Goal: Task Accomplishment & Management: Use online tool/utility

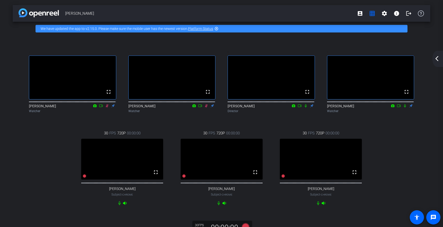
click at [359, 13] on mat-icon "account_box" at bounding box center [360, 13] width 6 height 6
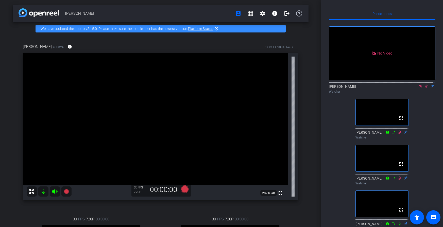
click at [418, 88] on icon at bounding box center [420, 86] width 4 height 4
click at [247, 13] on mat-icon "grid_on" at bounding box center [250, 13] width 6 height 6
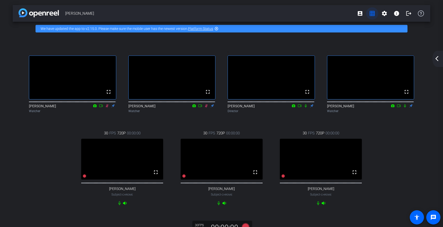
click at [371, 15] on mat-icon "grid_on" at bounding box center [372, 13] width 6 height 6
click at [437, 58] on mat-icon "arrow_back_ios_new" at bounding box center [437, 59] width 6 height 6
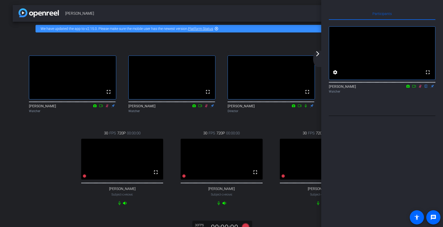
click at [316, 55] on mat-icon "arrow_forward_ios" at bounding box center [317, 54] width 6 height 6
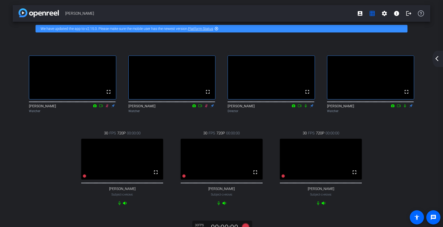
click at [437, 57] on mat-icon "arrow_back_ios_new" at bounding box center [437, 59] width 6 height 6
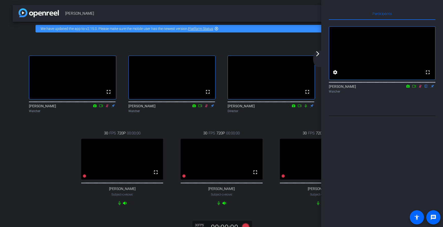
click at [419, 88] on icon at bounding box center [420, 86] width 4 height 4
click at [317, 53] on mat-icon "arrow_forward_ios" at bounding box center [317, 54] width 6 height 6
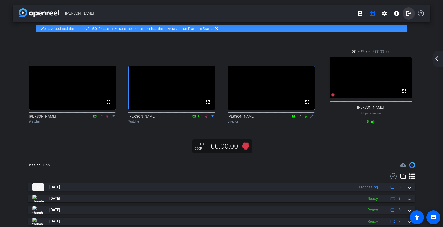
click at [406, 13] on mat-icon "logout" at bounding box center [409, 13] width 6 height 6
